Goal: Task Accomplishment & Management: Complete application form

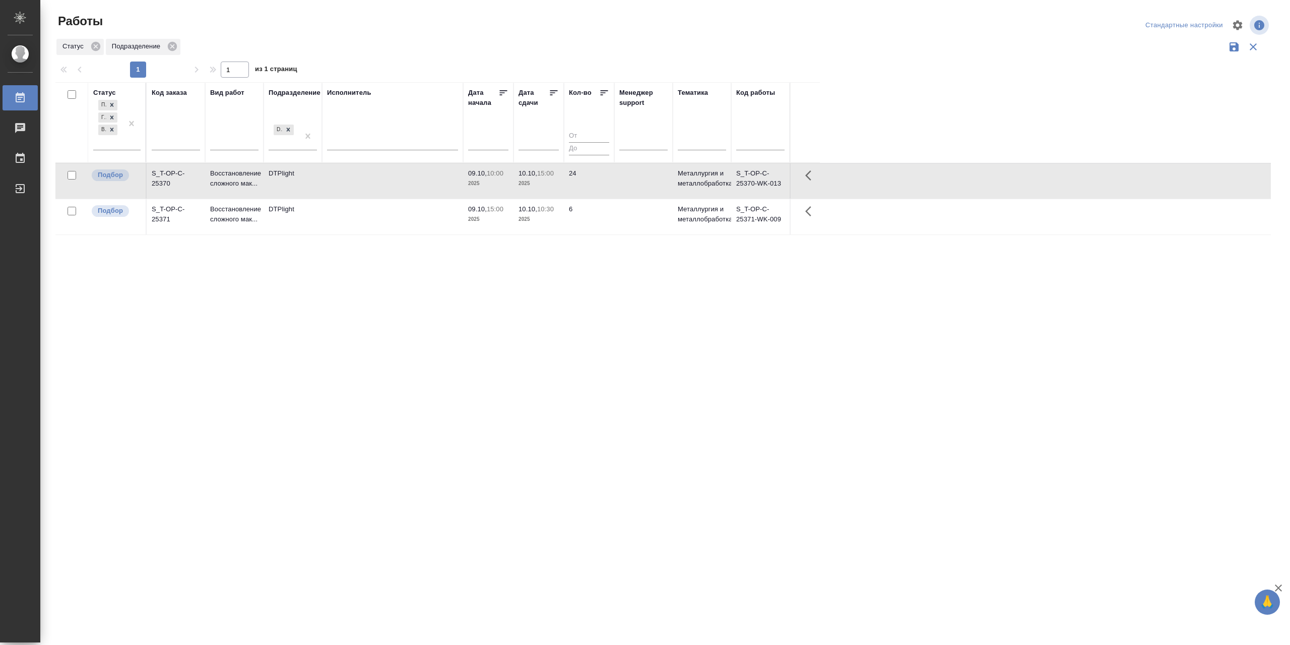
click at [372, 198] on td at bounding box center [392, 180] width 141 height 35
click at [377, 233] on td at bounding box center [392, 216] width 141 height 35
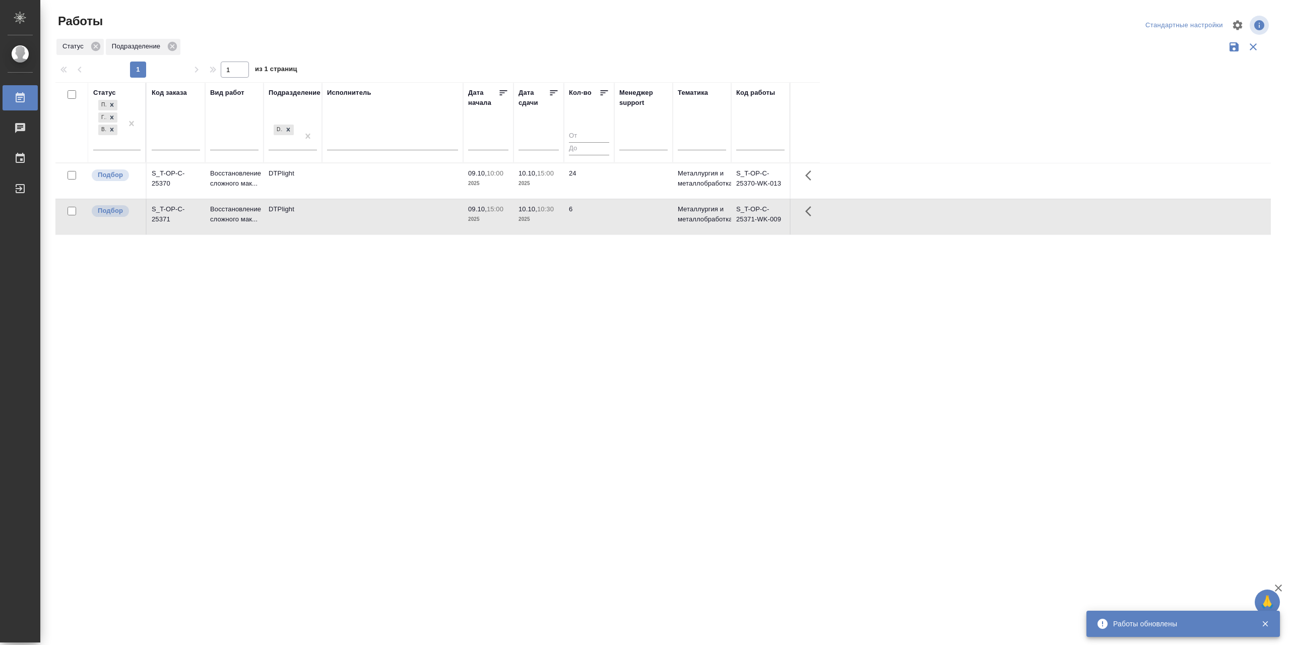
click at [376, 233] on td at bounding box center [392, 216] width 141 height 35
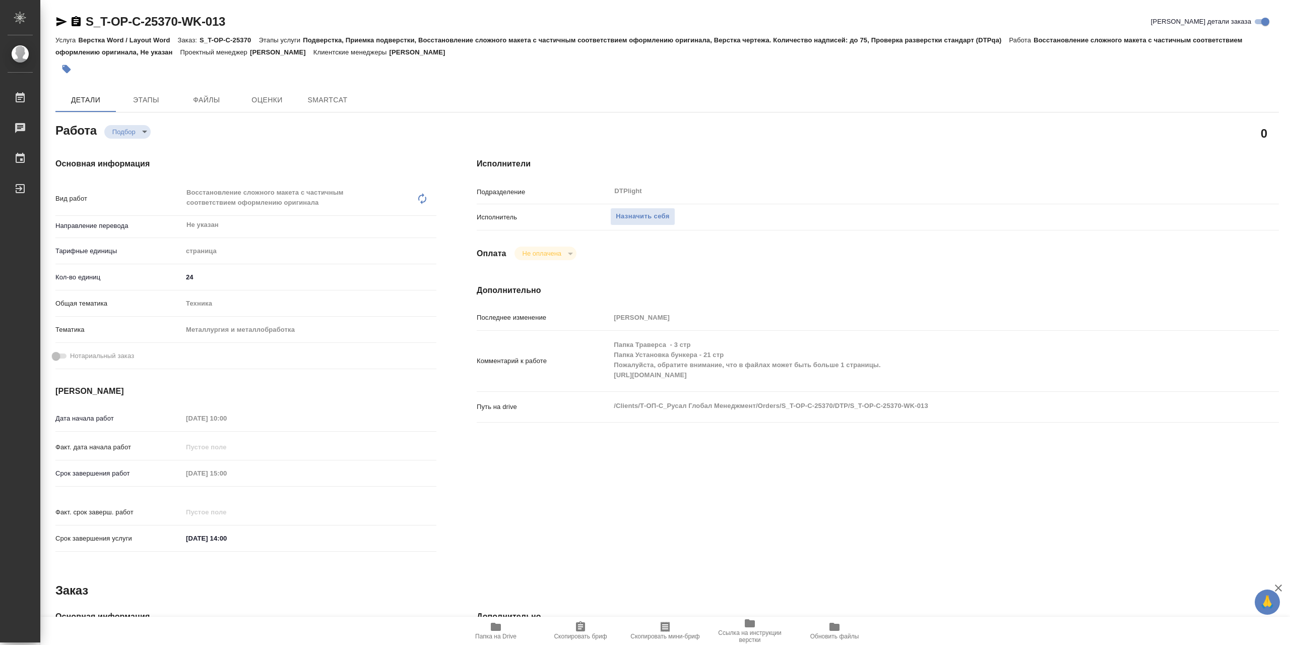
type textarea "x"
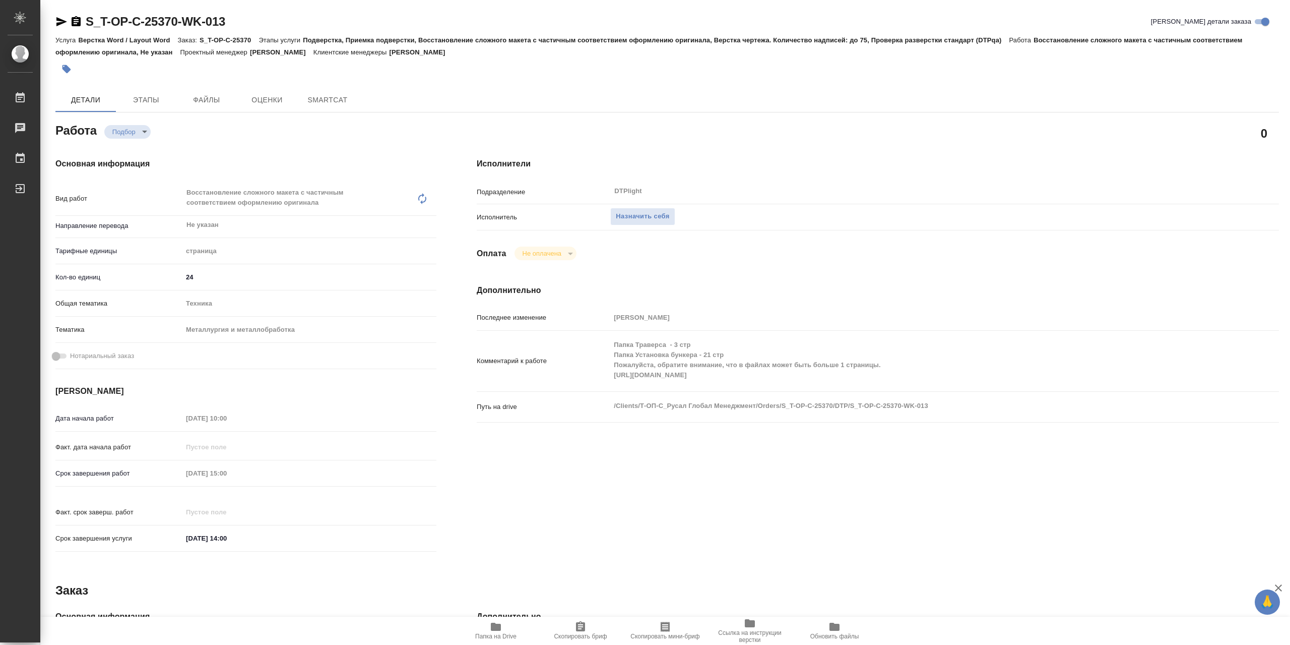
type textarea "x"
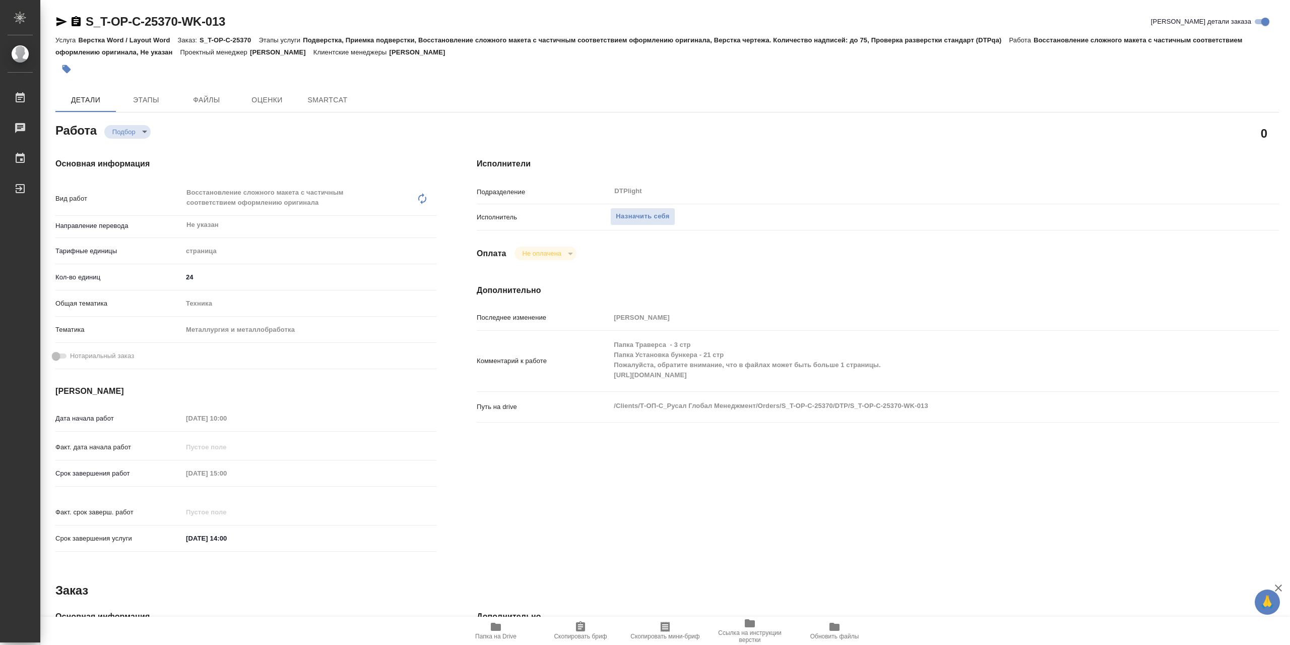
type textarea "x"
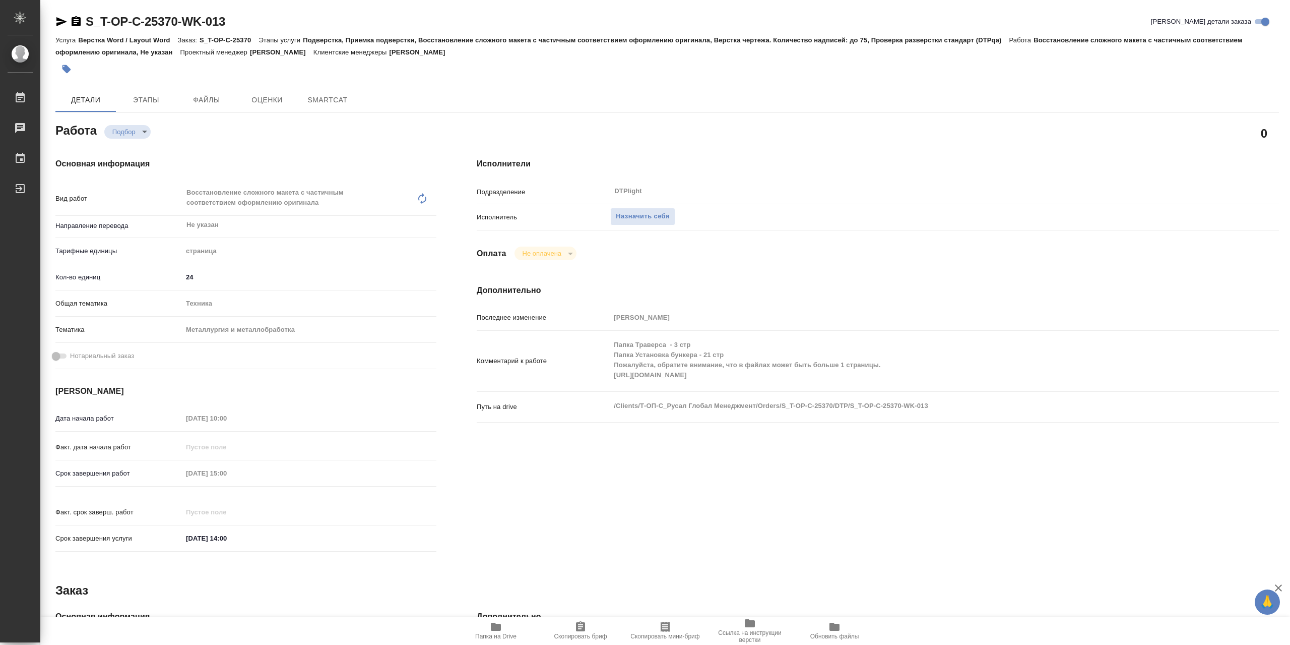
type textarea "x"
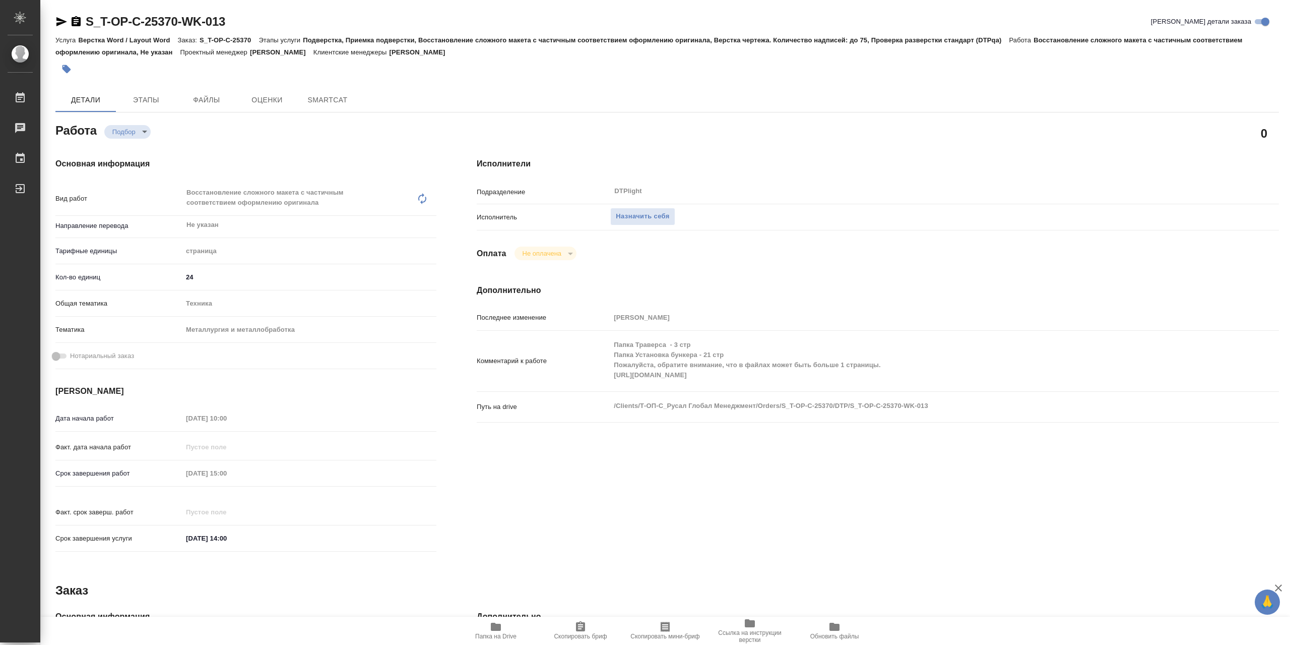
type textarea "x"
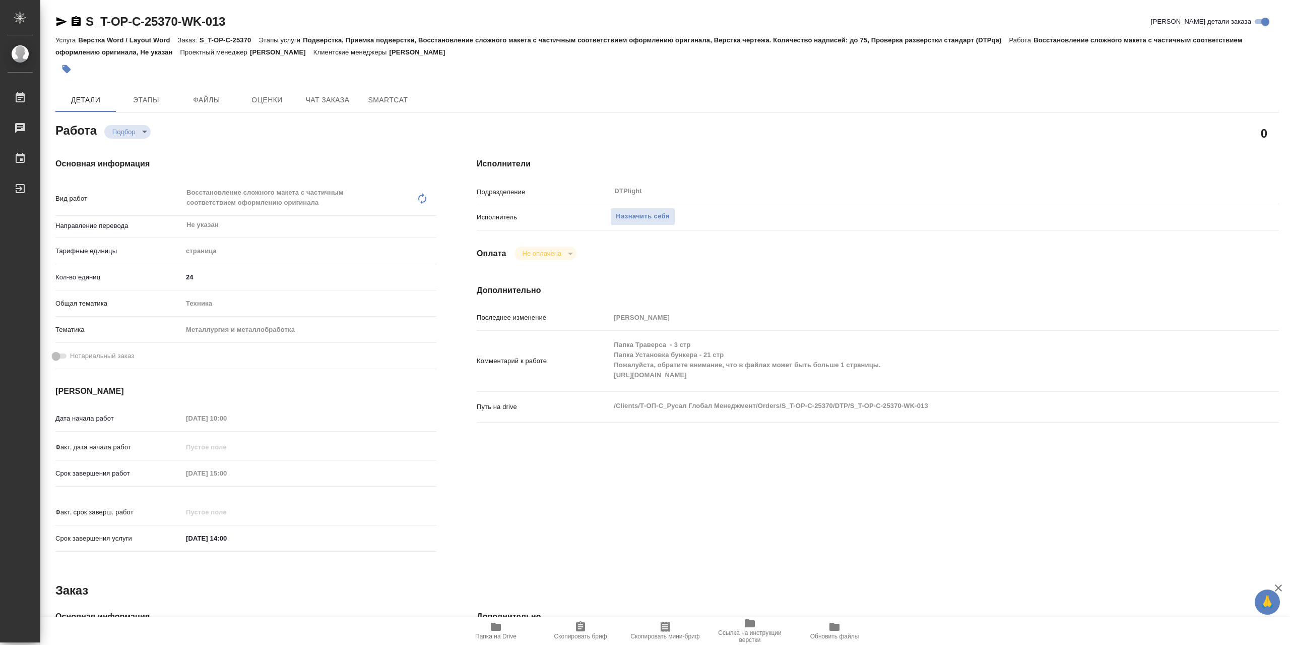
type textarea "x"
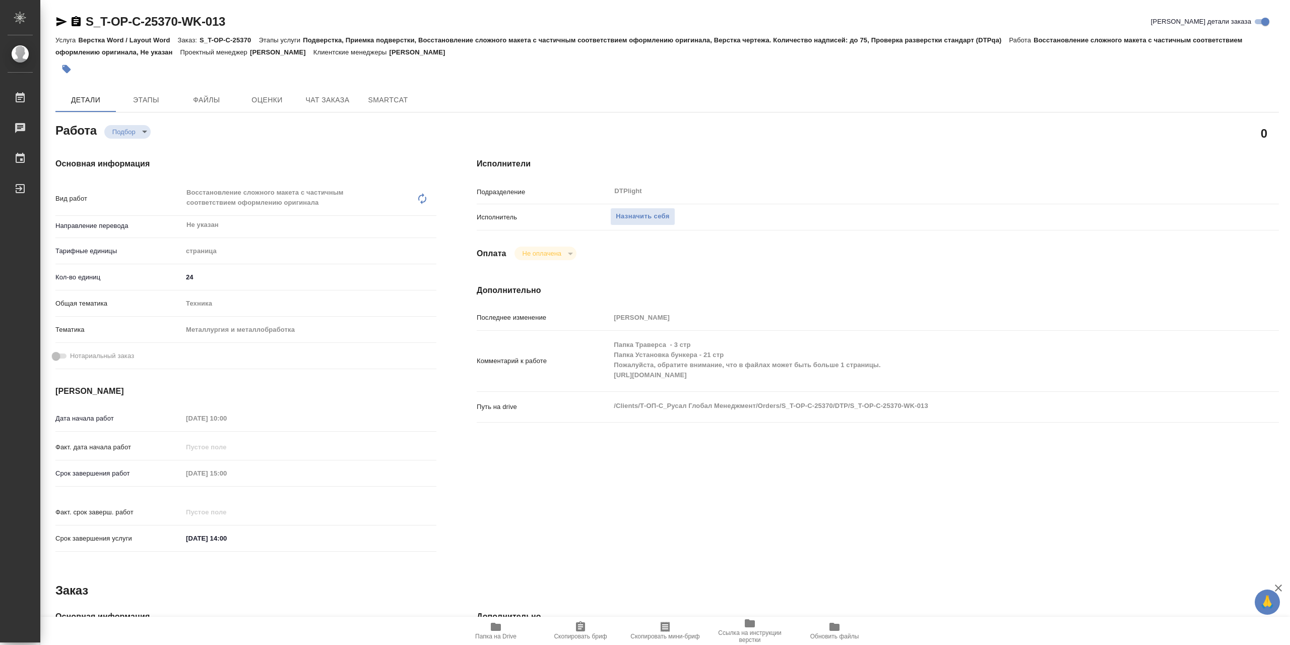
type textarea "x"
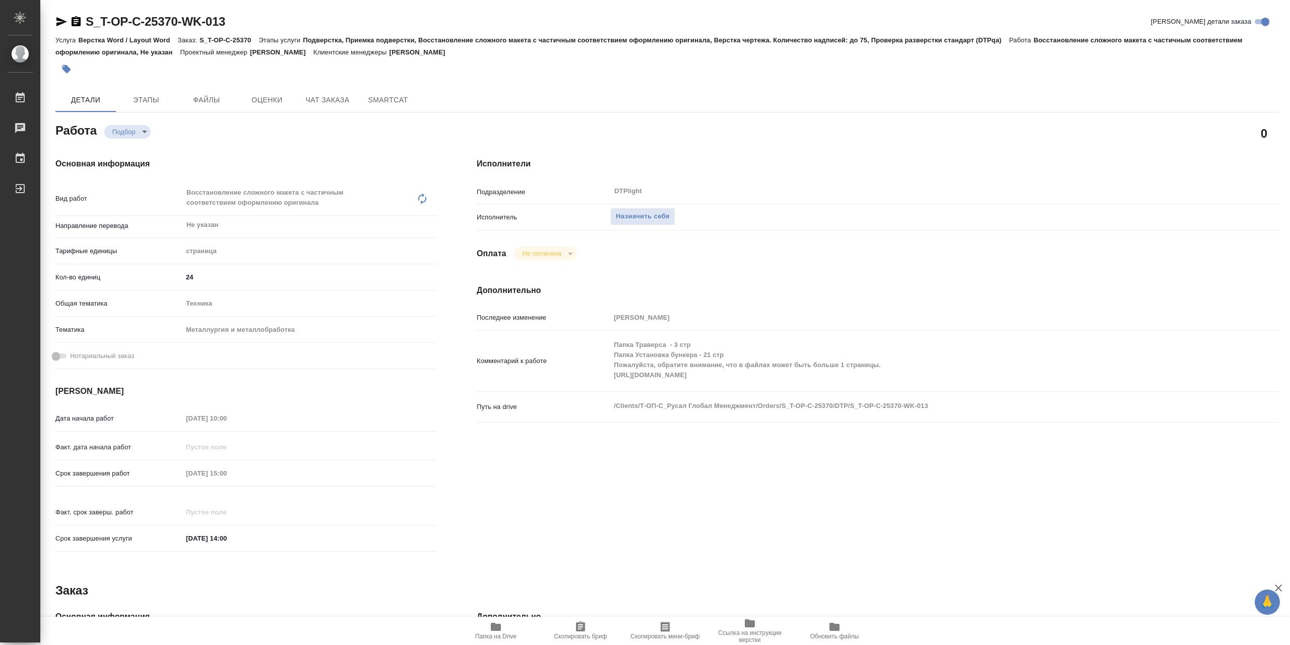
click at [576, 396] on div "Комментарий к работе Папка Траверса - 3 стр Папка Установка бункера - 21 стр По…" at bounding box center [878, 365] width 802 height 61
click at [492, 628] on icon "button" at bounding box center [496, 626] width 10 height 8
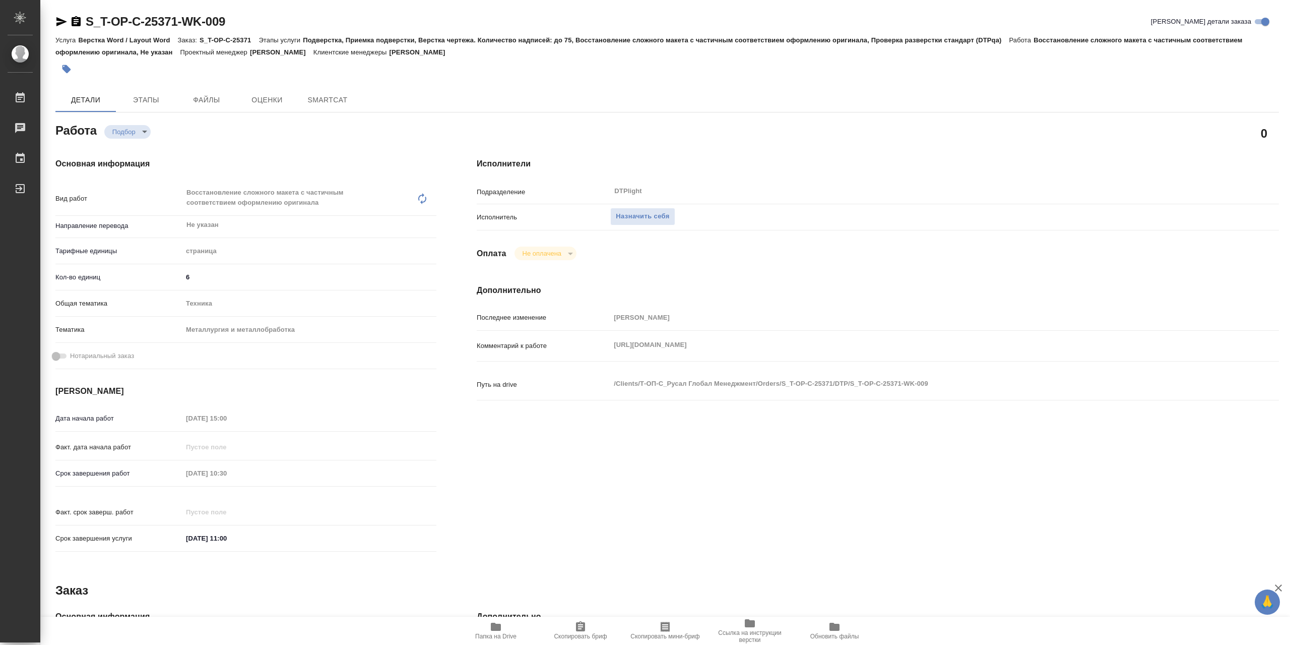
type textarea "x"
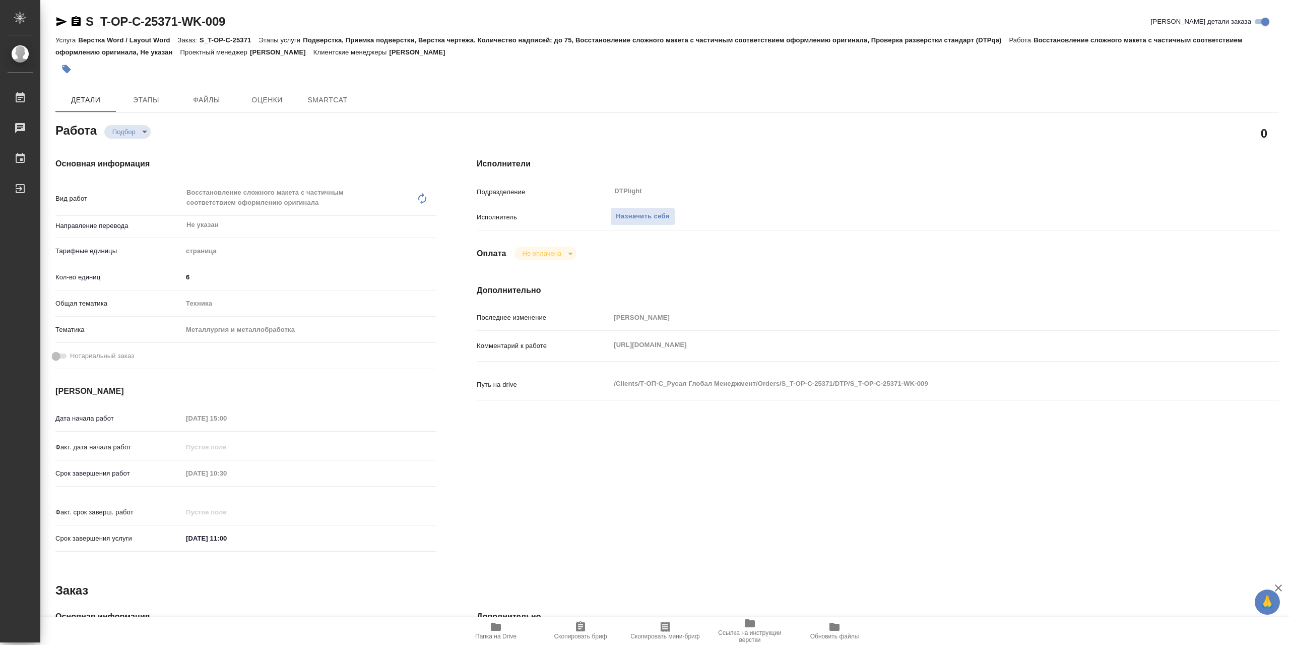
type textarea "x"
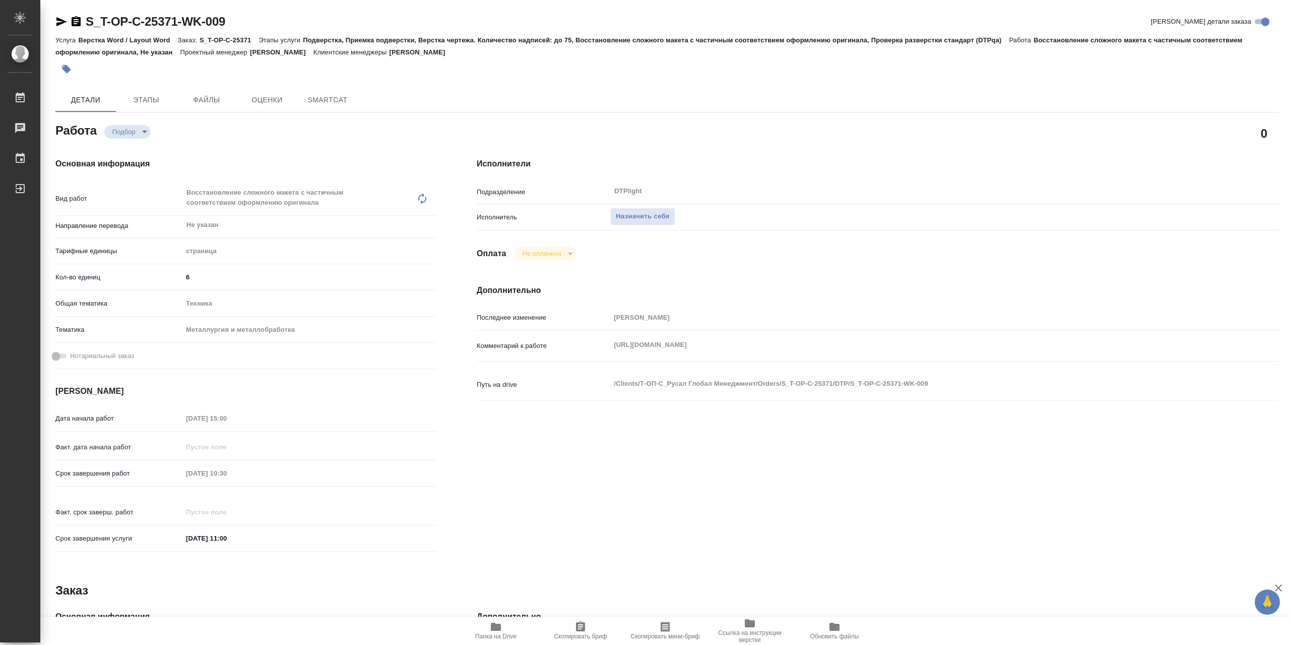
type textarea "x"
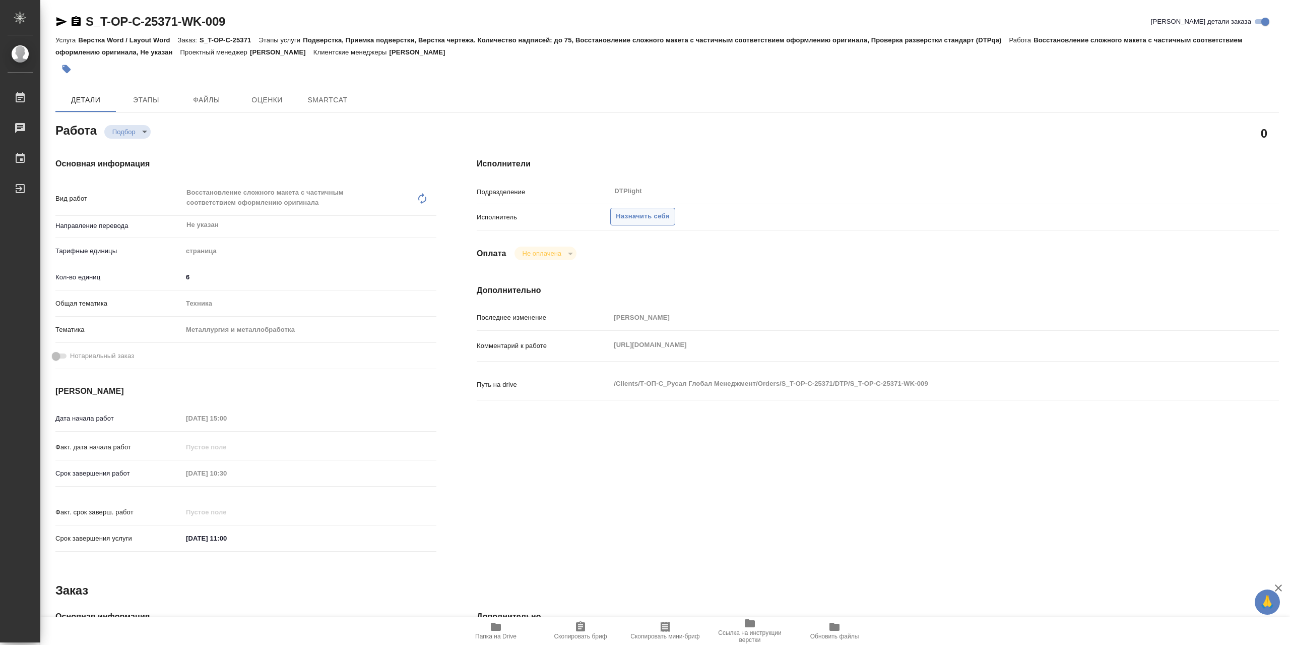
type textarea "x"
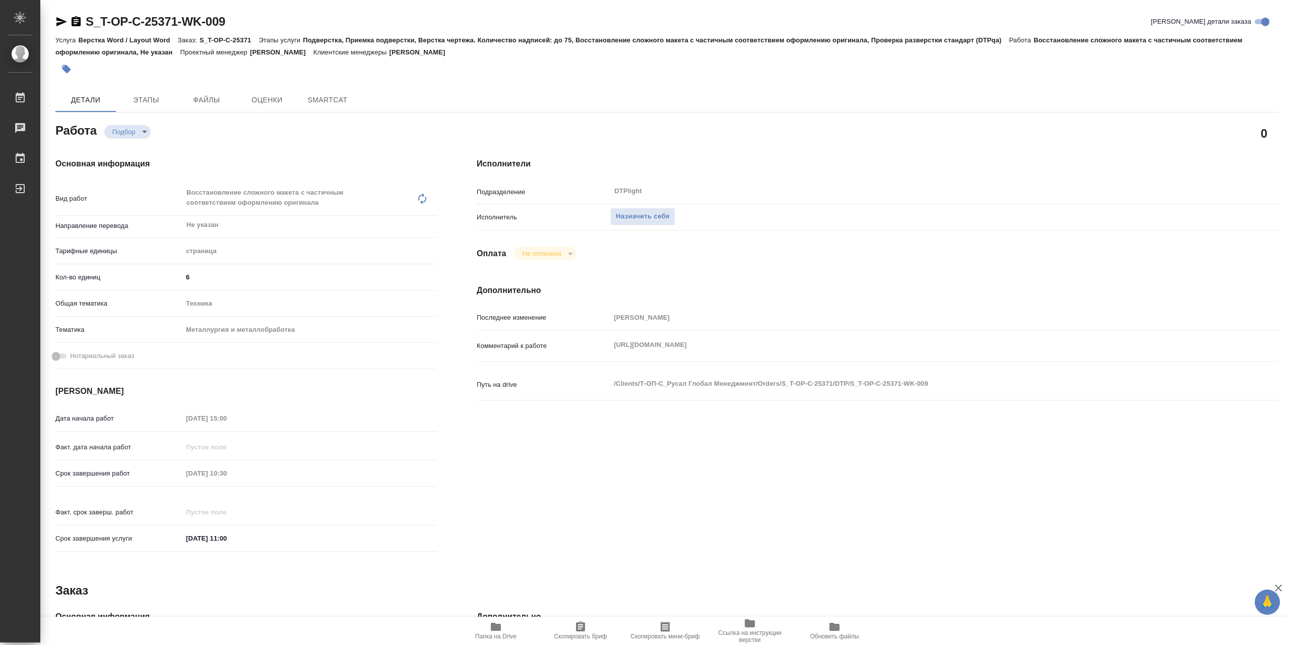
type textarea "x"
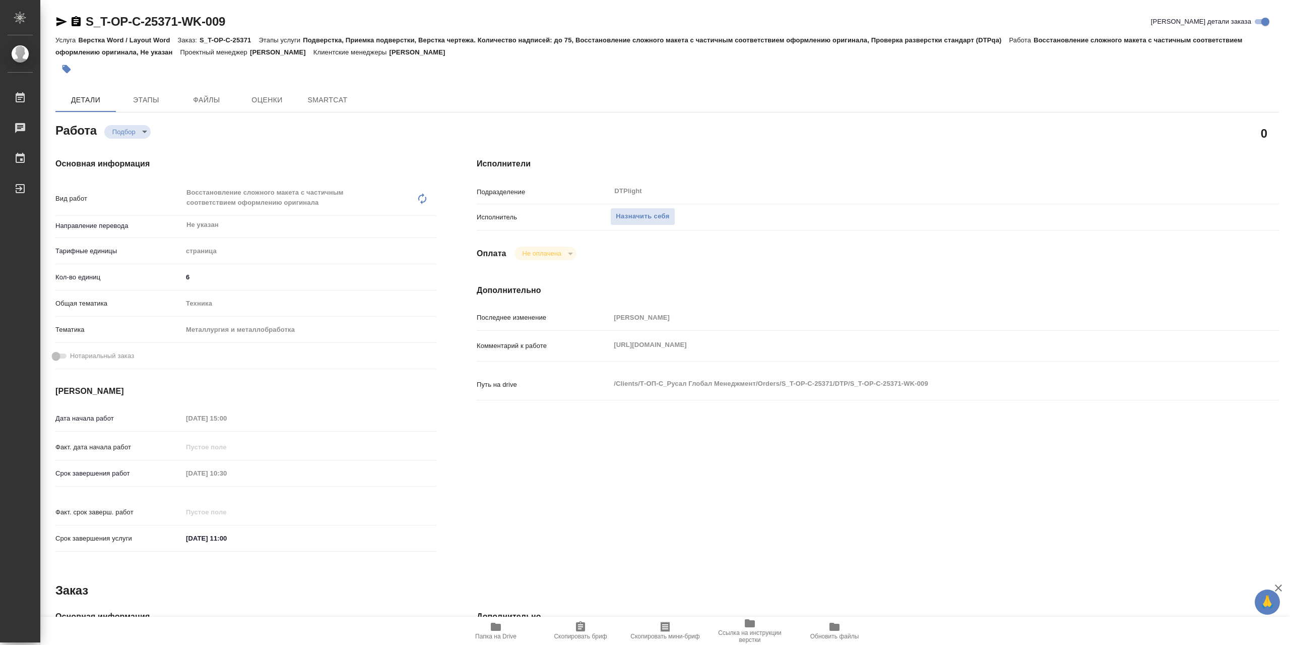
type textarea "x"
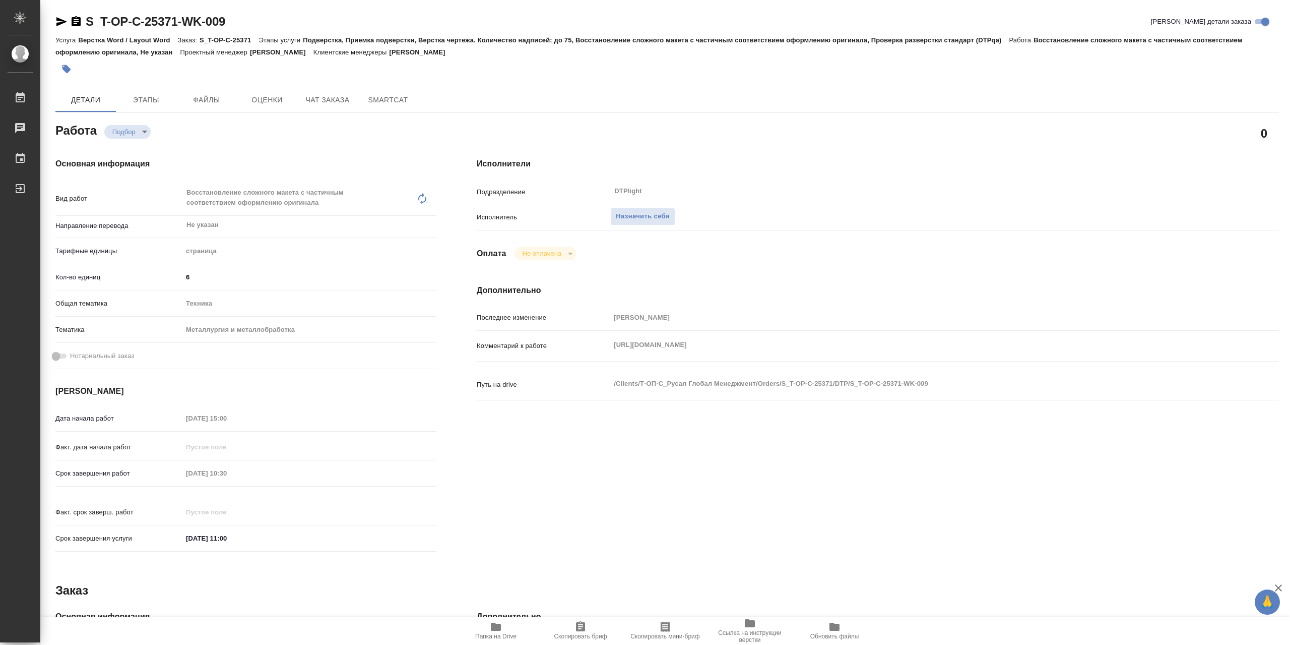
click at [491, 630] on icon "button" at bounding box center [496, 626] width 10 height 8
type textarea "x"
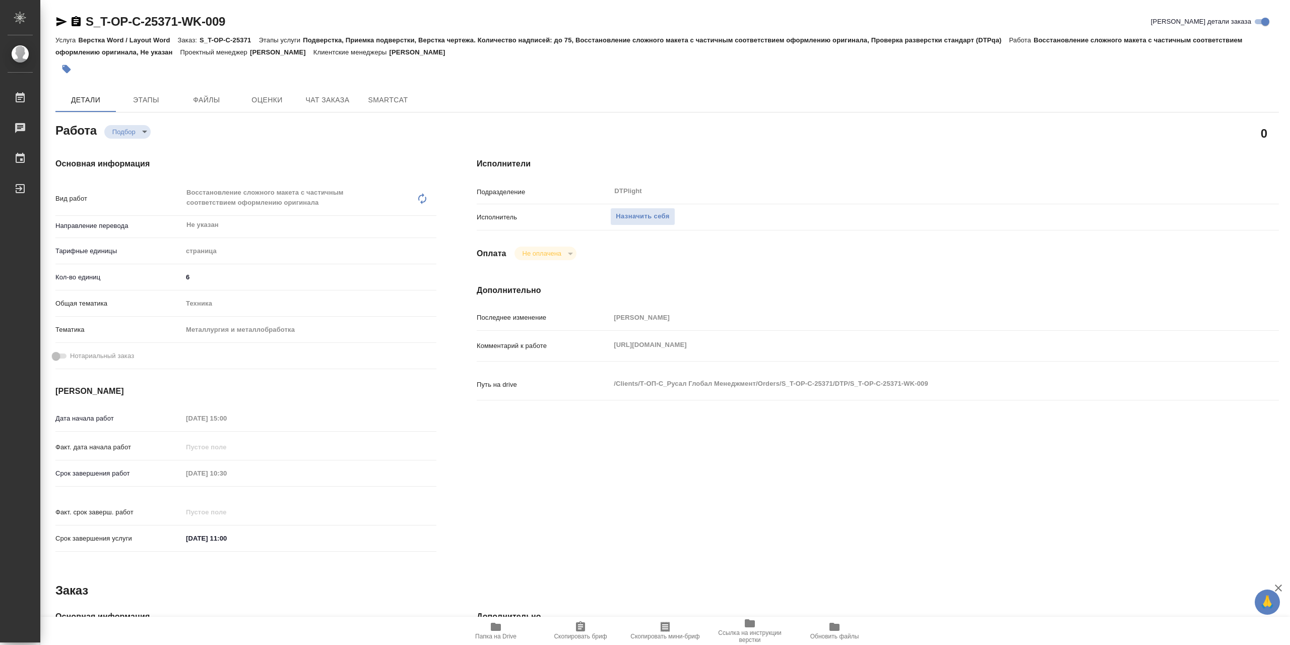
type textarea "x"
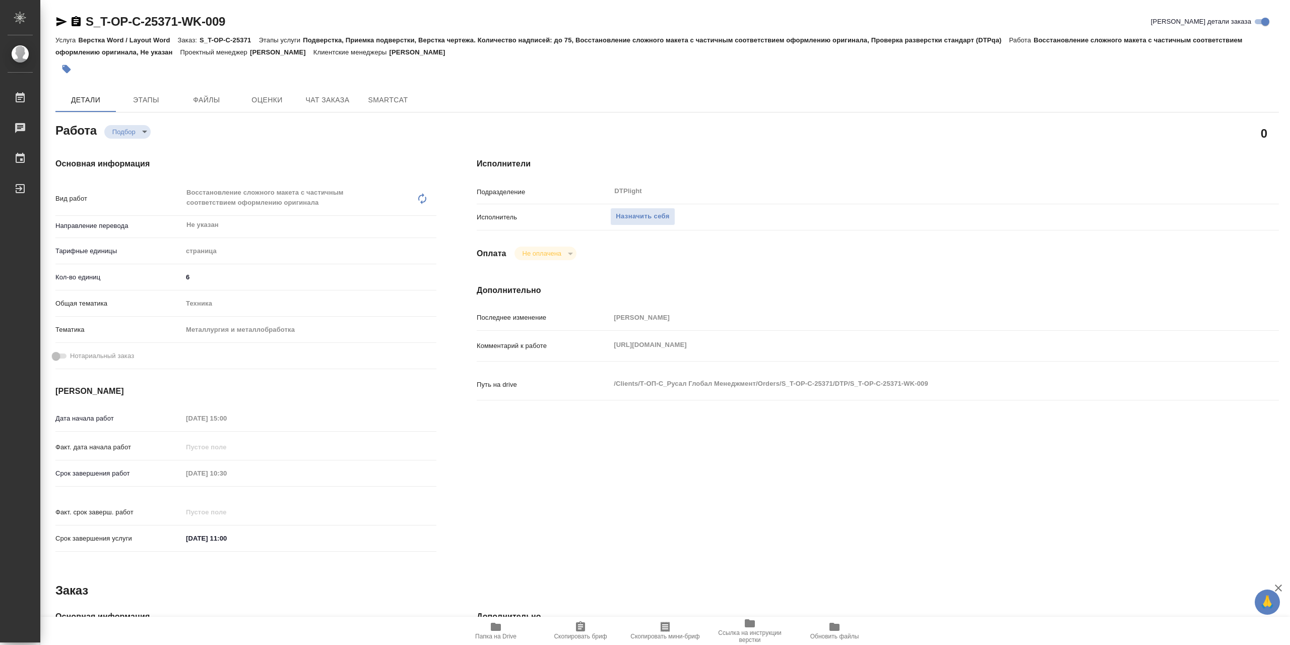
type textarea "x"
